Goal: Information Seeking & Learning: Check status

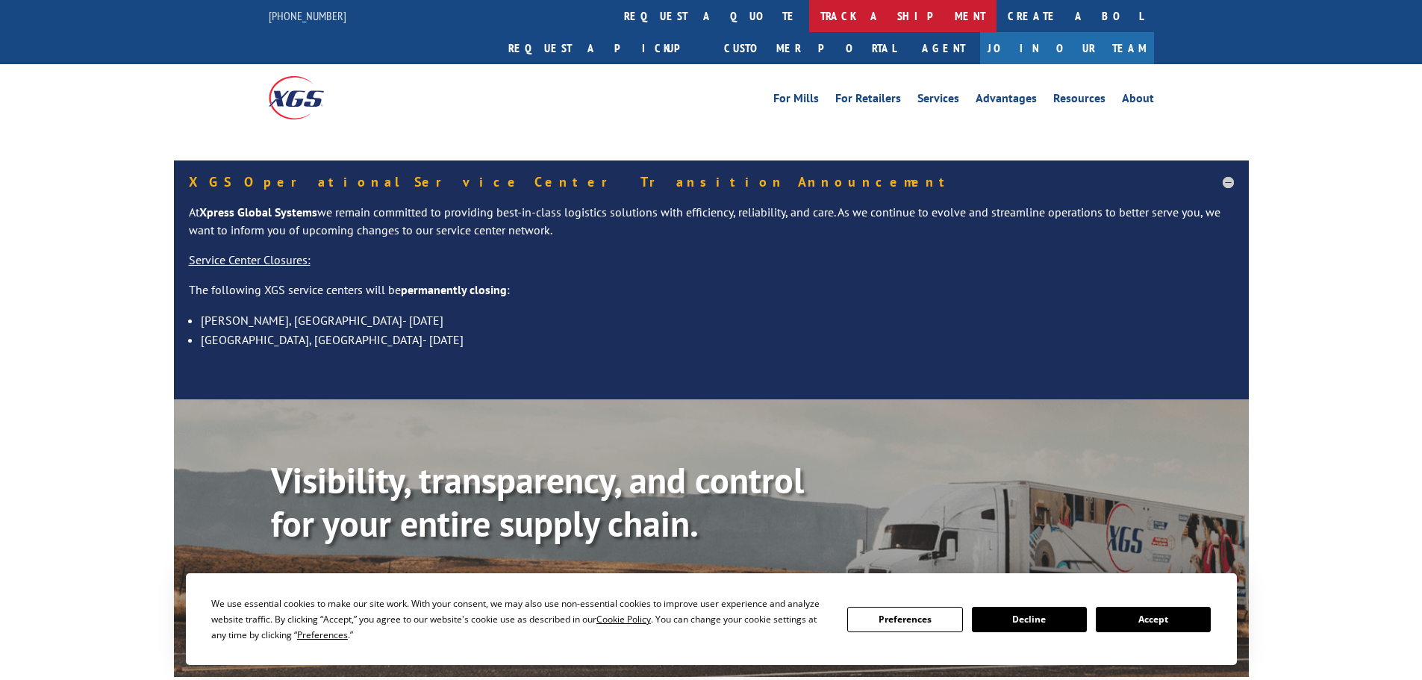
click at [809, 15] on link "track a shipment" at bounding box center [902, 16] width 187 height 32
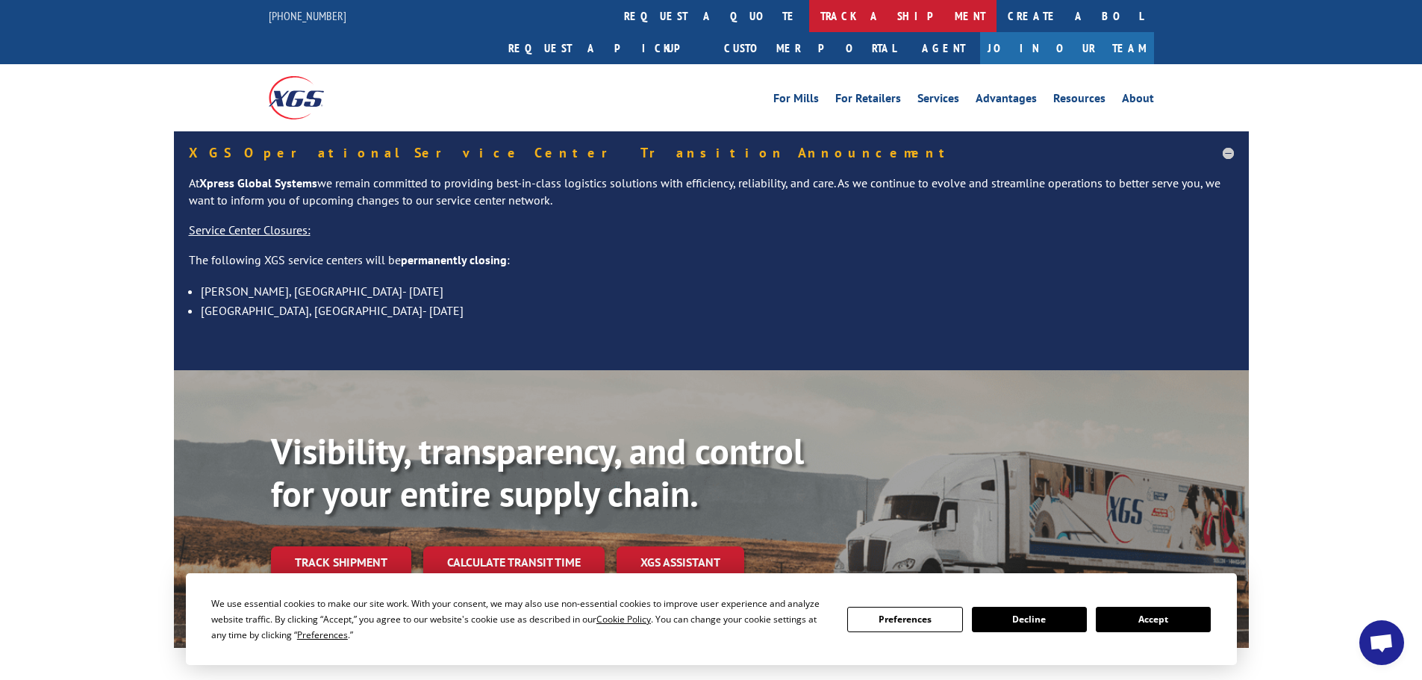
click at [809, 14] on link "track a shipment" at bounding box center [902, 16] width 187 height 32
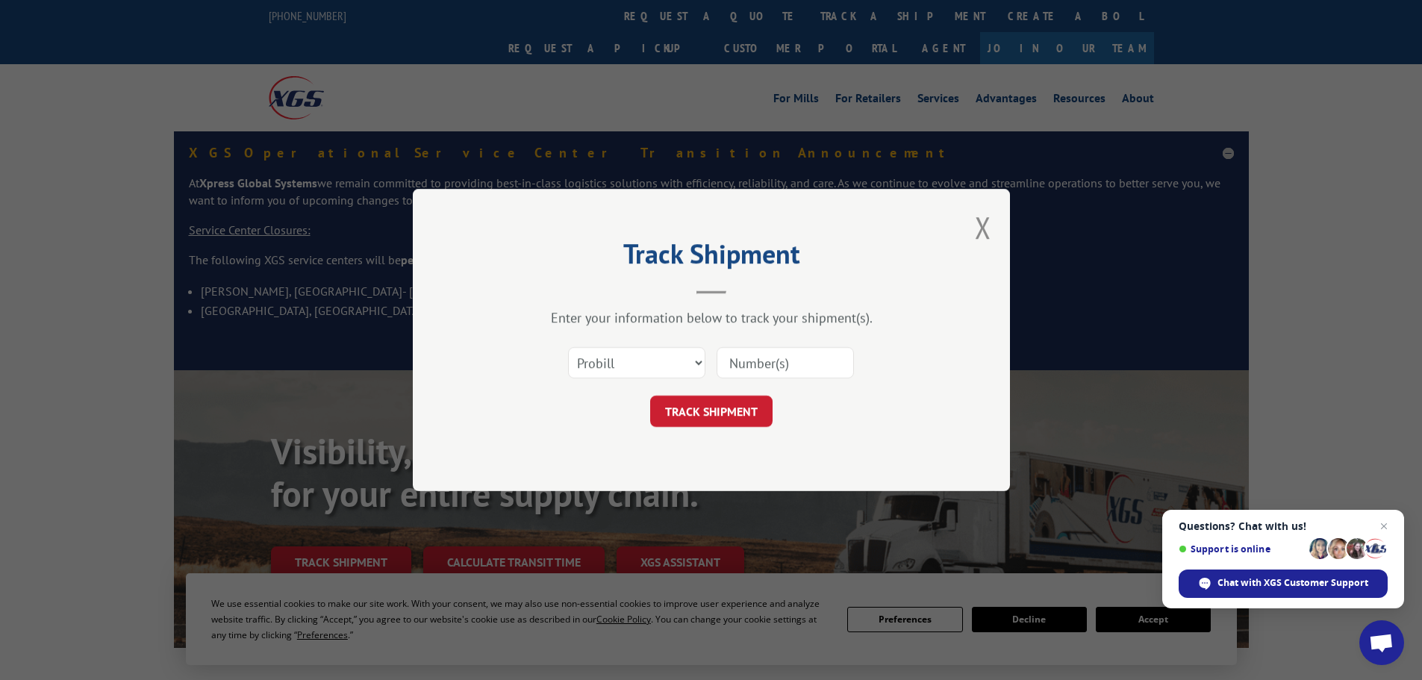
click at [594, 338] on div "Select category... Probill BOL PO" at bounding box center [712, 362] width 448 height 49
click at [607, 364] on select "Select category... Probill BOL PO" at bounding box center [636, 362] width 137 height 31
select select "bol"
click at [568, 347] on select "Select category... Probill BOL PO" at bounding box center [636, 362] width 137 height 31
click at [727, 358] on input at bounding box center [785, 362] width 137 height 31
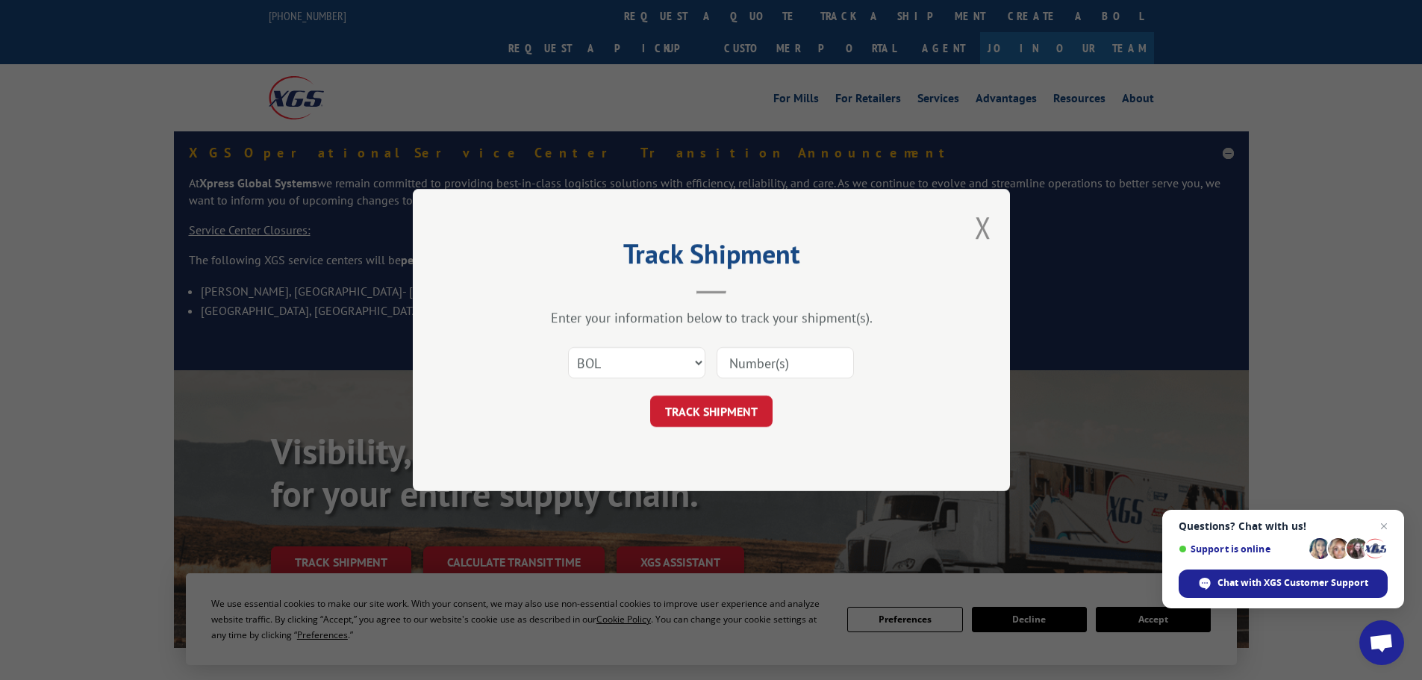
paste input "5148079"
type input "5148079"
click at [739, 419] on button "TRACK SHIPMENT" at bounding box center [711, 411] width 122 height 31
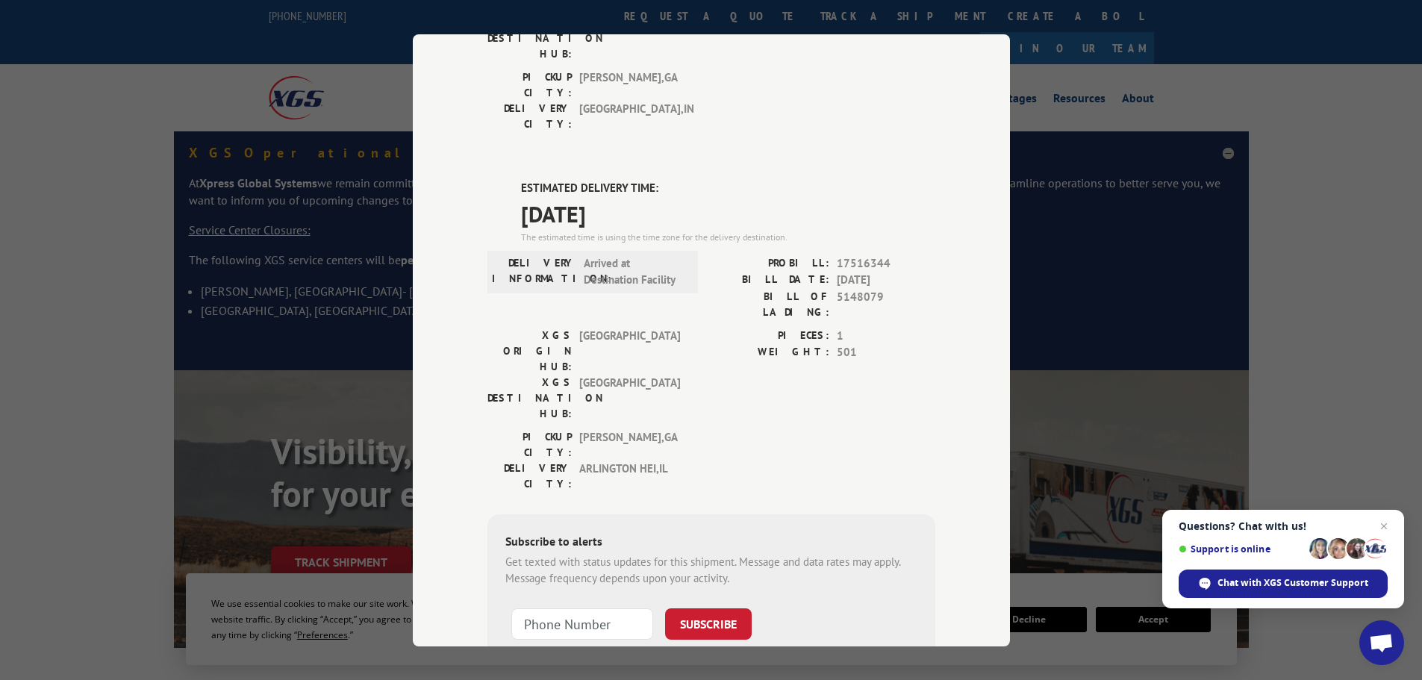
scroll to position [56, 0]
